Goal: Find specific page/section: Find specific page/section

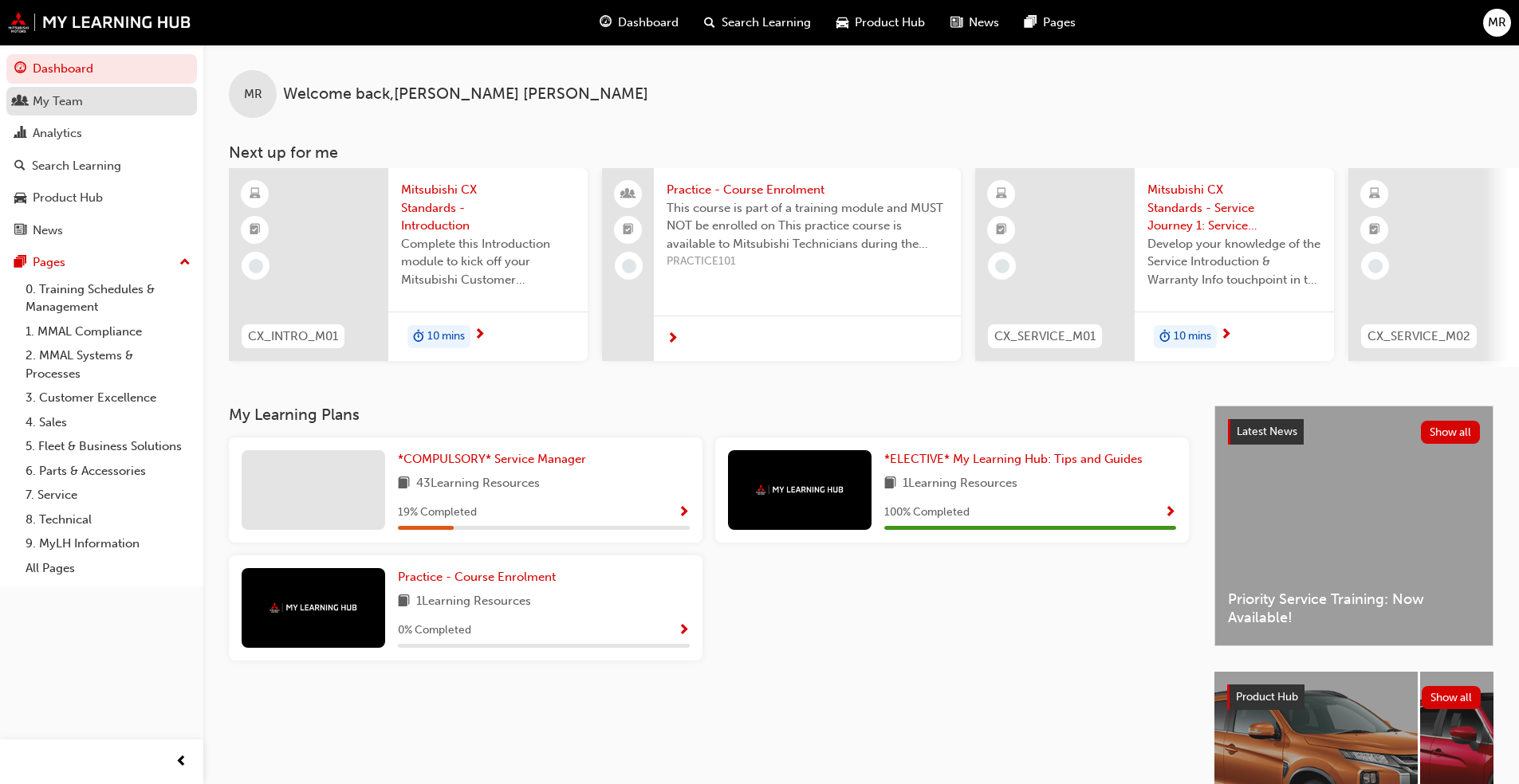
click at [86, 90] on link "My Team" at bounding box center [101, 101] width 190 height 29
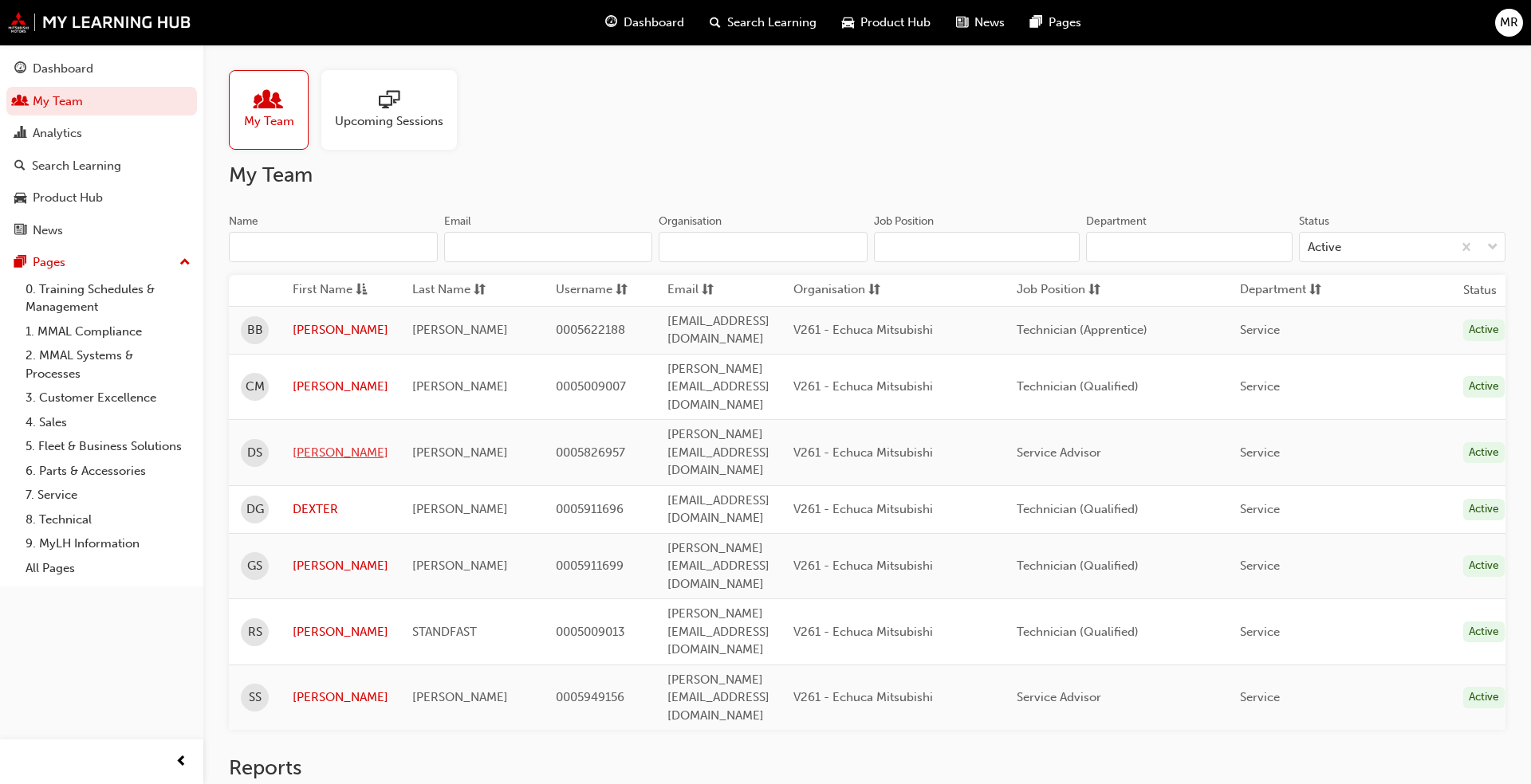
click at [324, 444] on link "[PERSON_NAME]" at bounding box center [340, 453] width 96 height 18
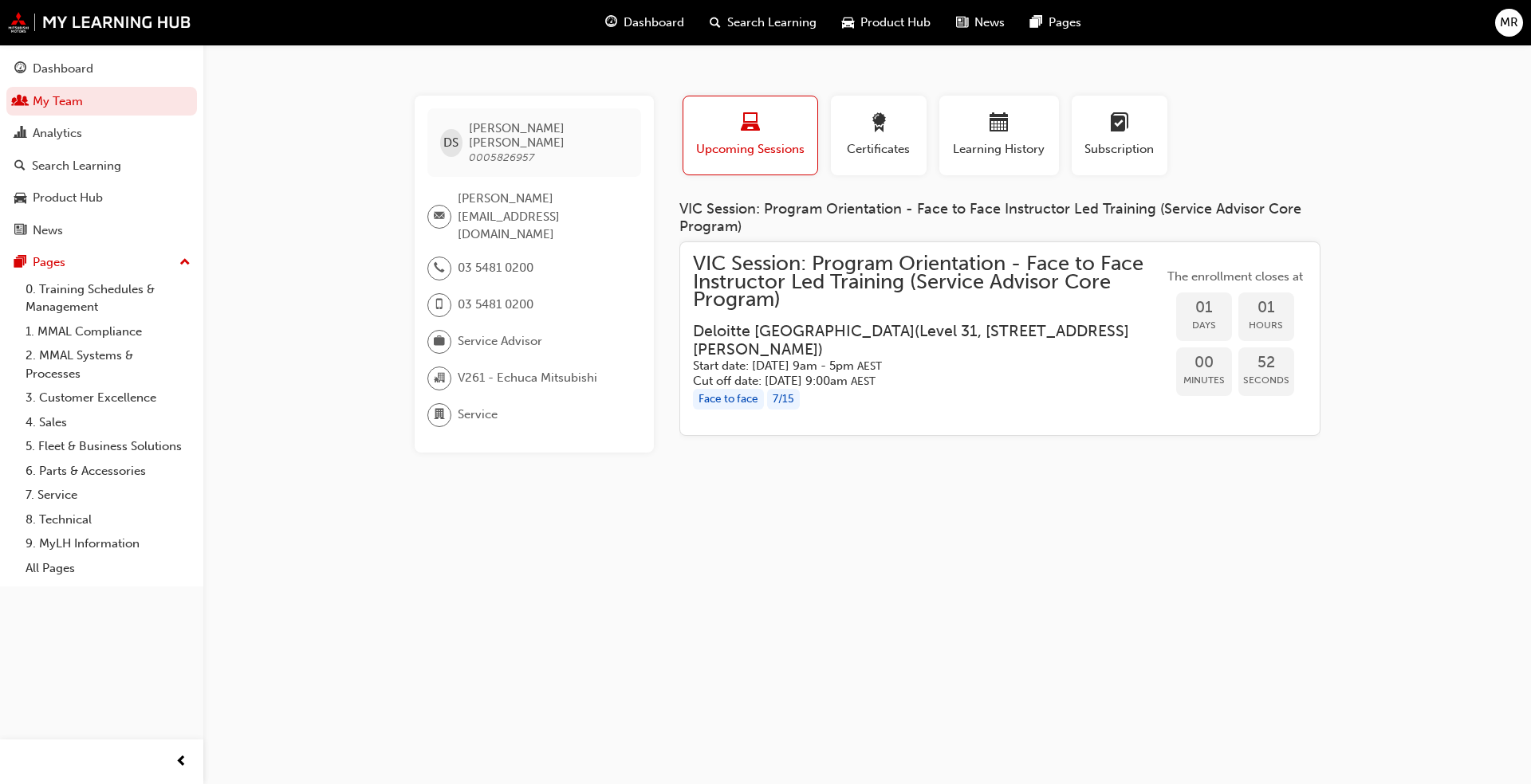
click at [906, 278] on span "VIC Session: Program Orientation - Face to Face Instructor Led Training (Servic…" at bounding box center [928, 283] width 471 height 55
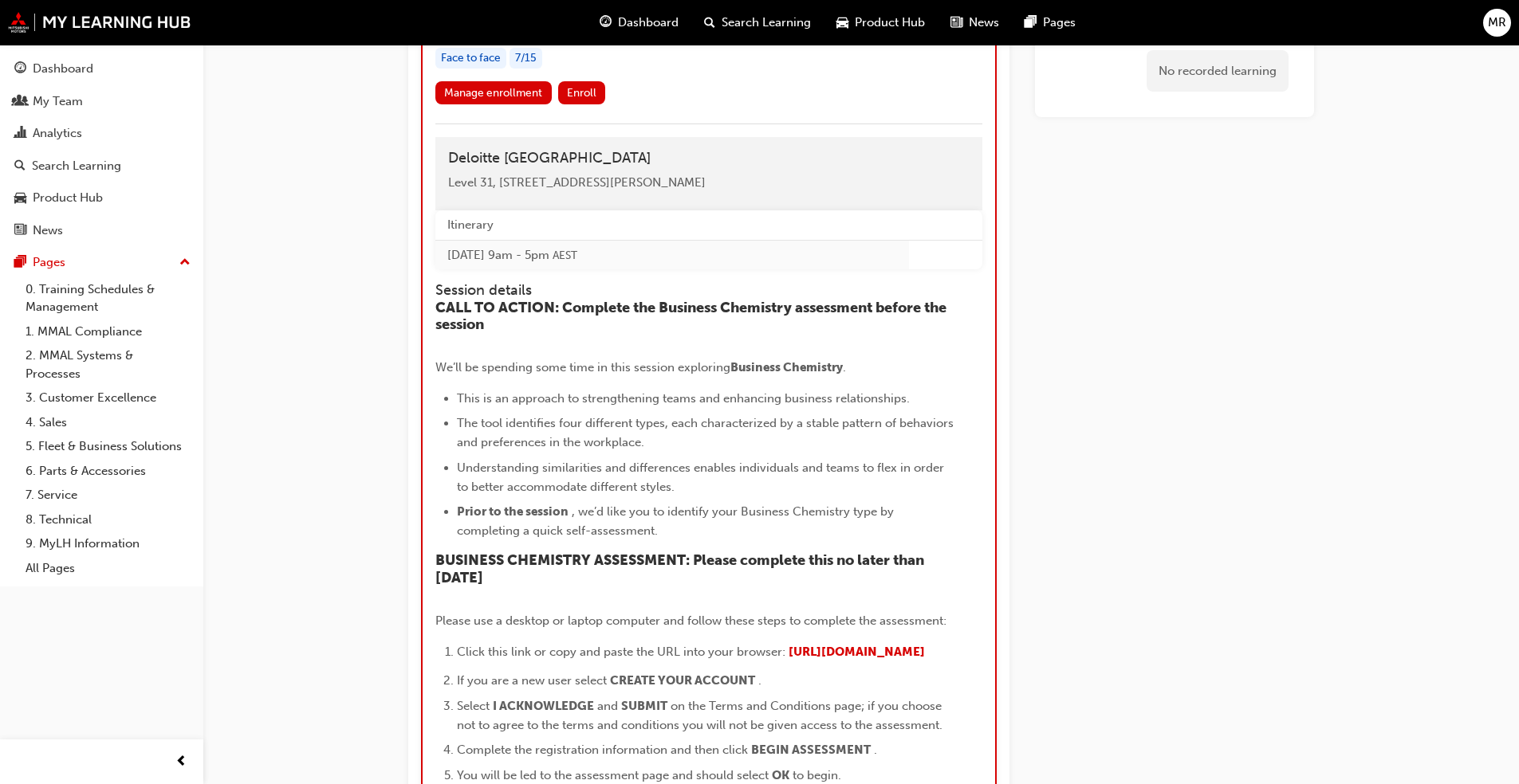
scroll to position [1489, 0]
